Goal: Ask a question

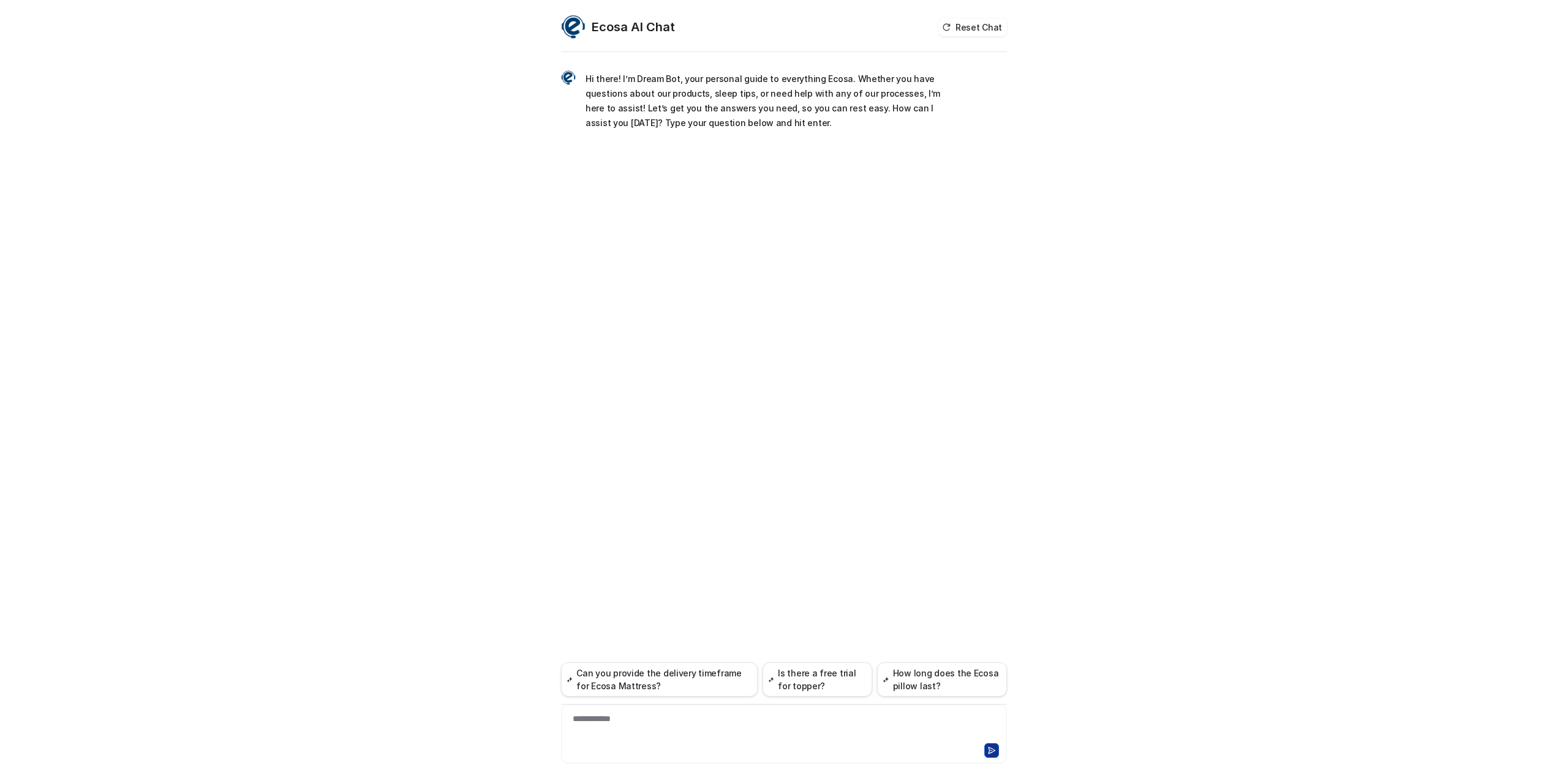
click at [767, 752] on div at bounding box center [784, 749] width 440 height 17
click at [752, 739] on div at bounding box center [784, 726] width 440 height 28
click at [834, 729] on div "**********" at bounding box center [784, 726] width 440 height 28
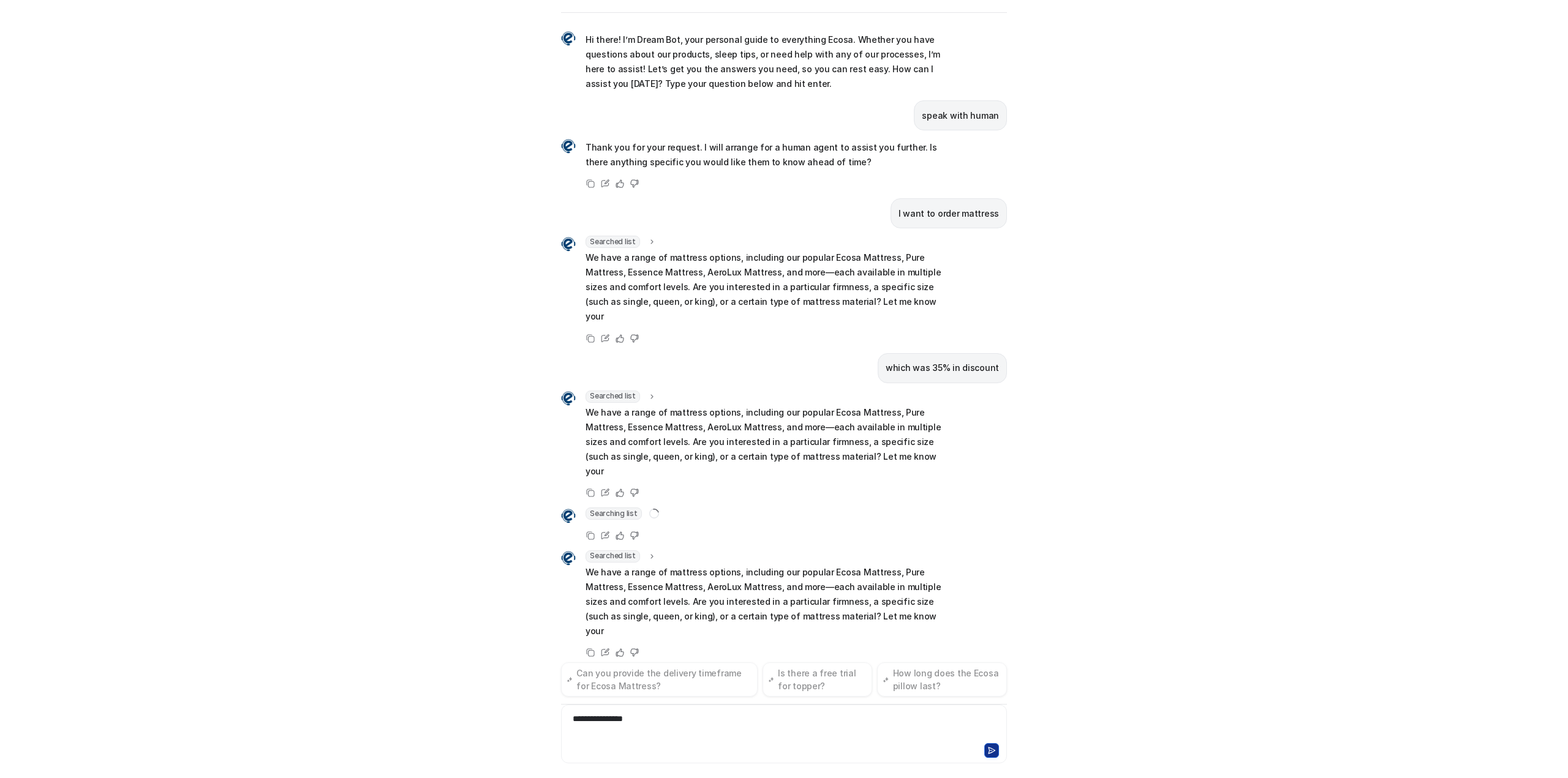
scroll to position [10, 0]
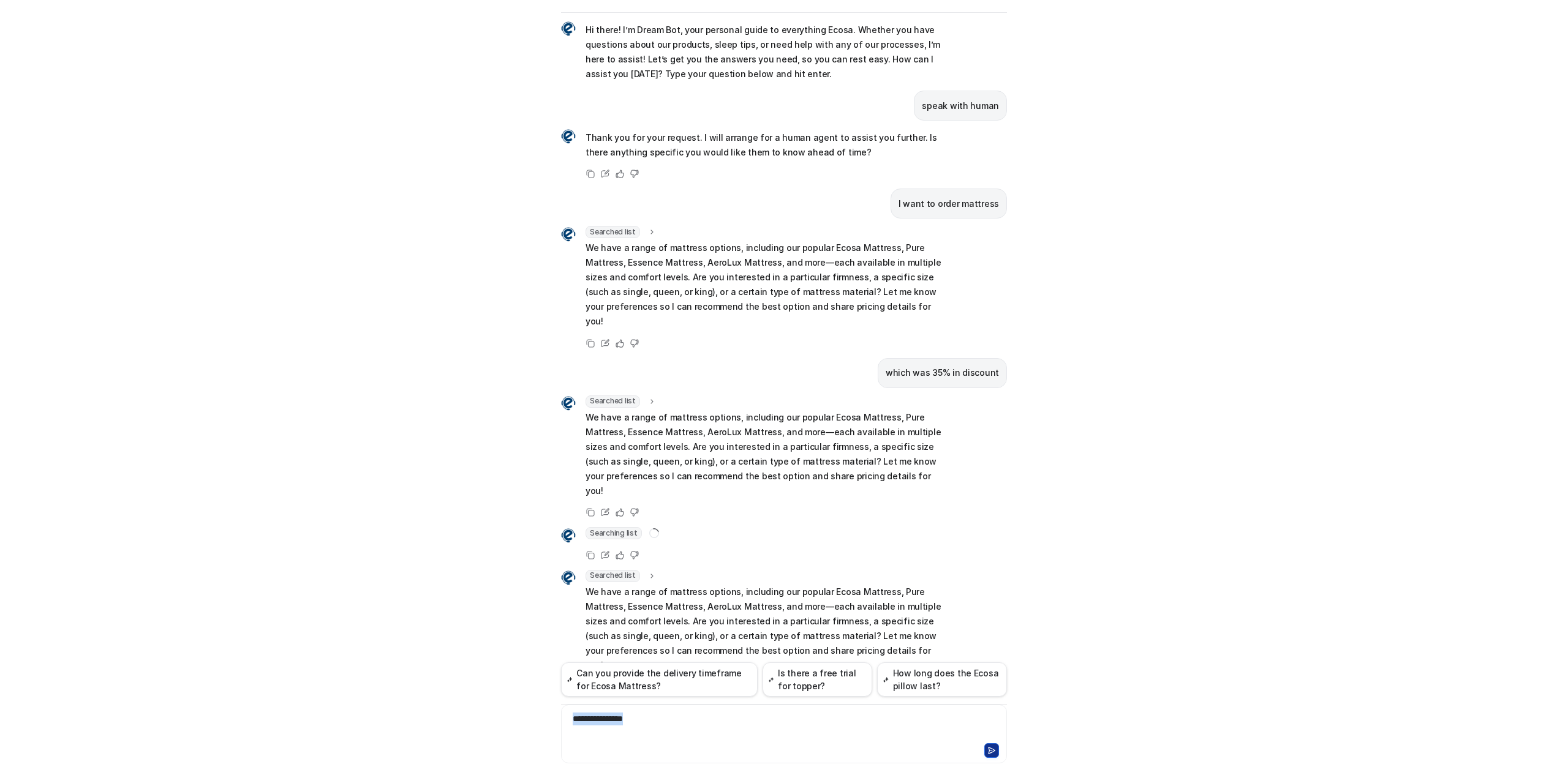
drag, startPoint x: 672, startPoint y: 727, endPoint x: 480, endPoint y: 707, distance: 193.0
click at [480, 707] on div "Ecosa AI Chat Reset Chat Hi there! I’m Dream Bot, your personal guide to everyt…" at bounding box center [784, 389] width 1568 height 778
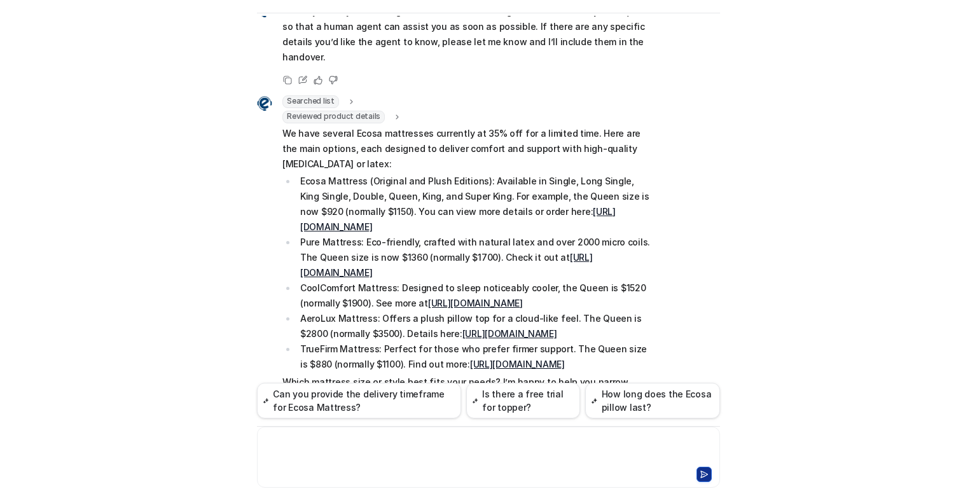
scroll to position [1717, 0]
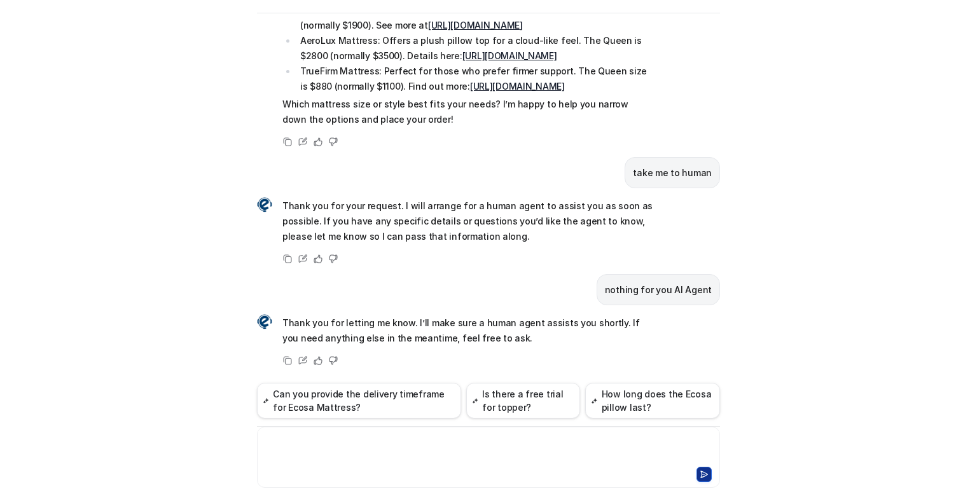
click at [332, 448] on div at bounding box center [488, 449] width 457 height 29
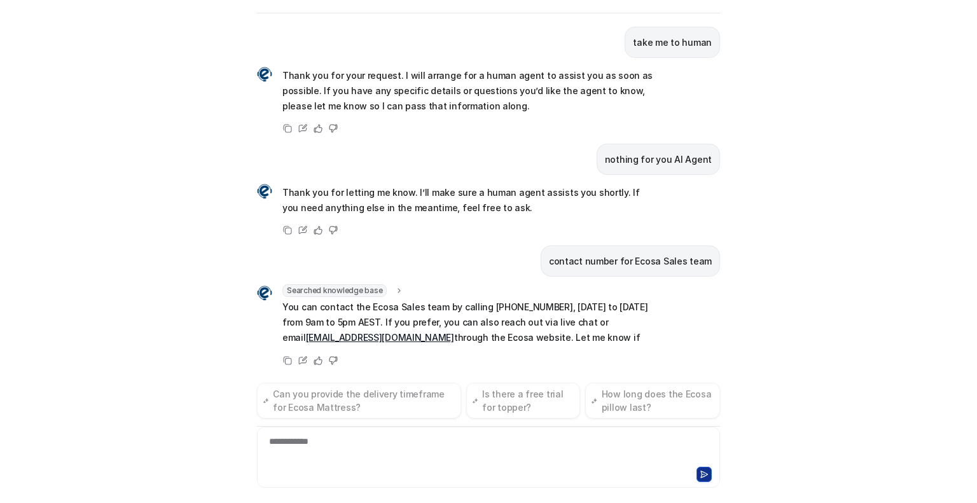
scroll to position [1862, 0]
